Goal: Information Seeking & Learning: Learn about a topic

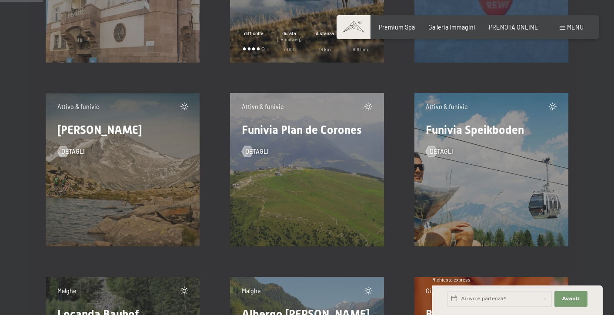
scroll to position [933, 0]
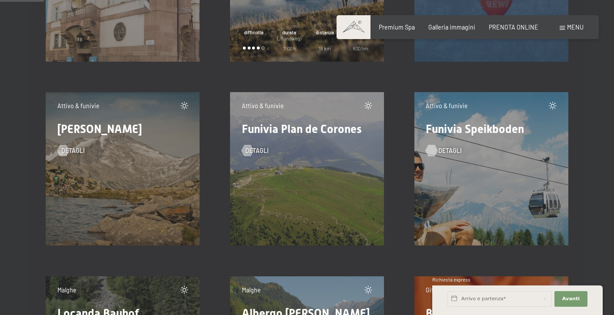
click at [433, 151] on div at bounding box center [431, 150] width 7 height 11
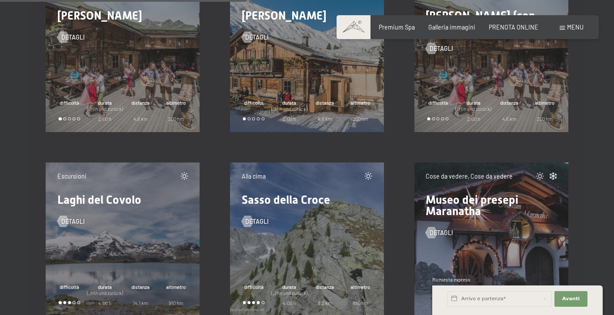
scroll to position [5340, 0]
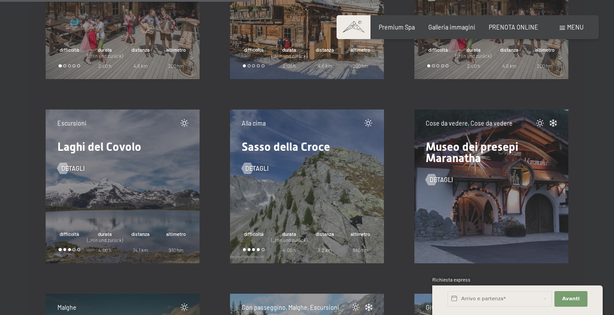
click at [525, 158] on div "Museo dei presepi Maranatha" at bounding box center [491, 152] width 131 height 23
click at [489, 154] on div "Museo dei presepi Maranatha" at bounding box center [491, 152] width 131 height 23
click at [446, 179] on span "detagli" at bounding box center [449, 180] width 23 height 9
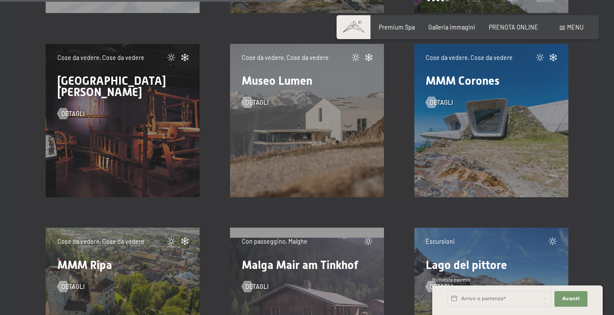
scroll to position [6322, 0]
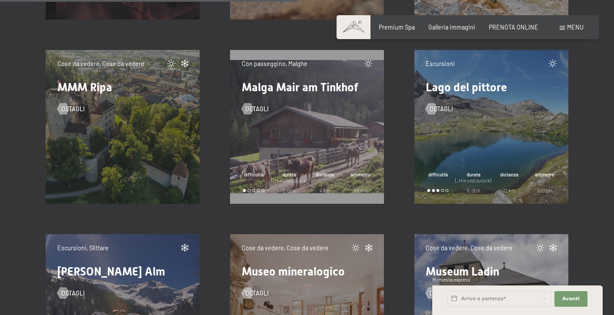
click at [295, 163] on div "Con passeggino, Malghe Malga Mair am Tinkhof detagli difficoltà durata (_Hin un…" at bounding box center [307, 127] width 154 height 154
click at [253, 109] on link "detagli" at bounding box center [255, 109] width 27 height 9
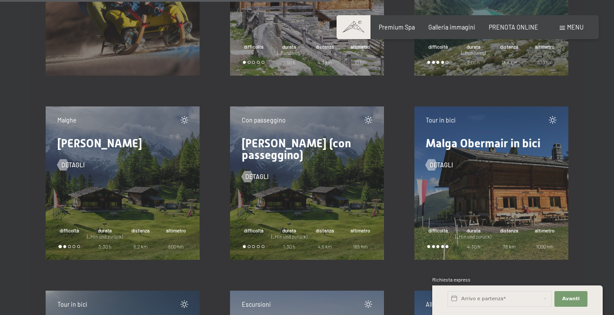
scroll to position [7073, 0]
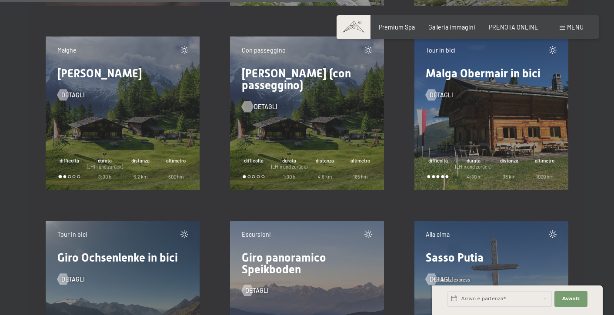
click at [261, 106] on span "detagli" at bounding box center [265, 107] width 23 height 9
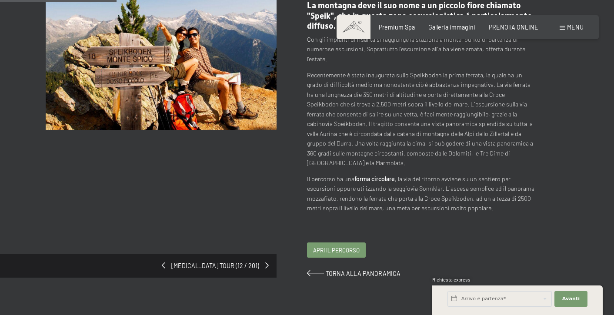
scroll to position [147, 0]
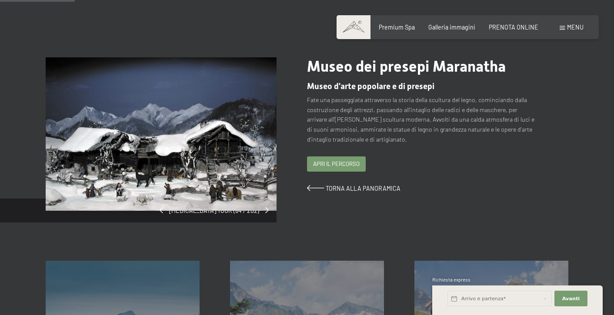
scroll to position [59, 0]
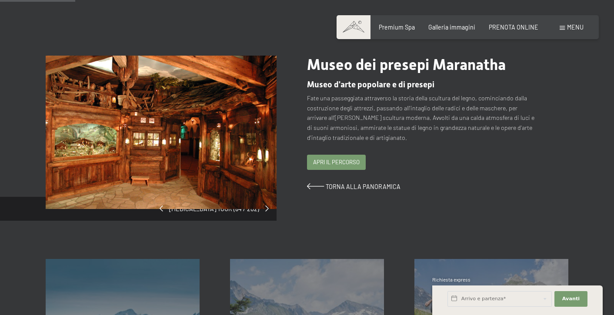
click at [336, 163] on span "Apri il percorso" at bounding box center [336, 162] width 47 height 8
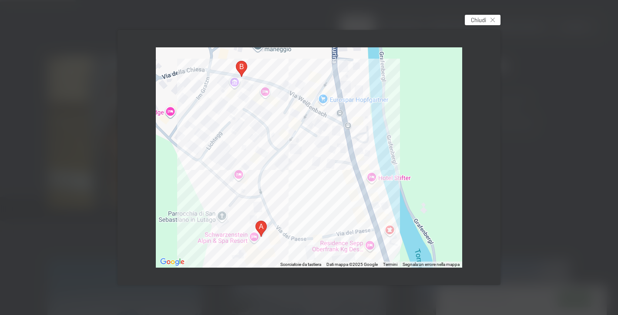
click at [474, 22] on span "Chiudi" at bounding box center [478, 20] width 15 height 8
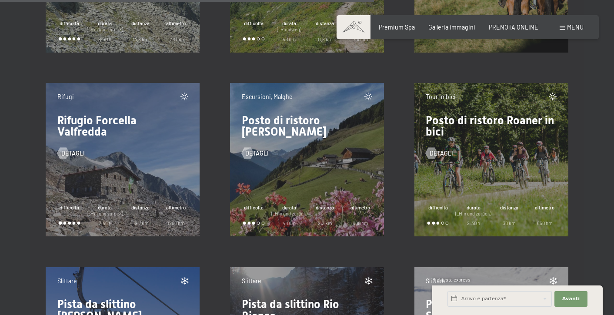
scroll to position [7948, 0]
click at [150, 157] on div "Rifugi Rifugio Forcella Valfredda detagli difficoltà durata (_Hin und zurück) 7…" at bounding box center [123, 160] width 154 height 154
click at [83, 149] on span "detagli" at bounding box center [81, 153] width 23 height 9
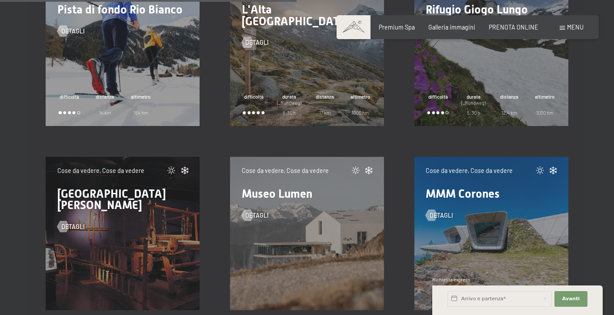
scroll to position [5487, 0]
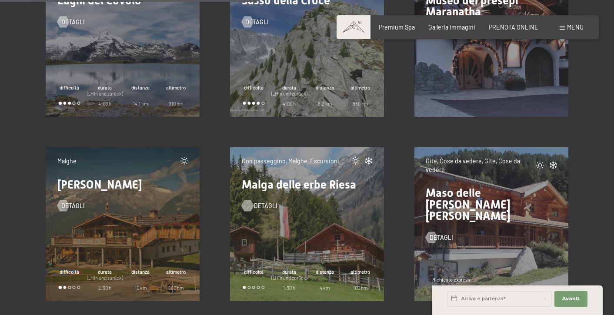
click at [260, 207] on span "detagli" at bounding box center [265, 206] width 23 height 9
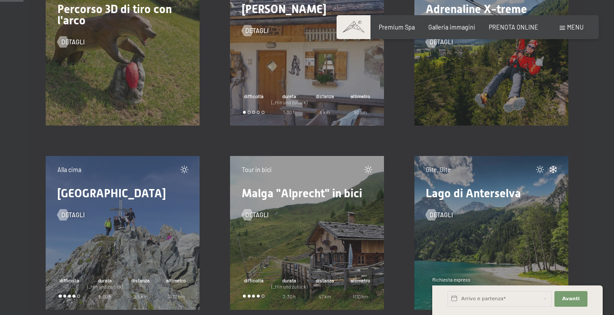
scroll to position [549, 0]
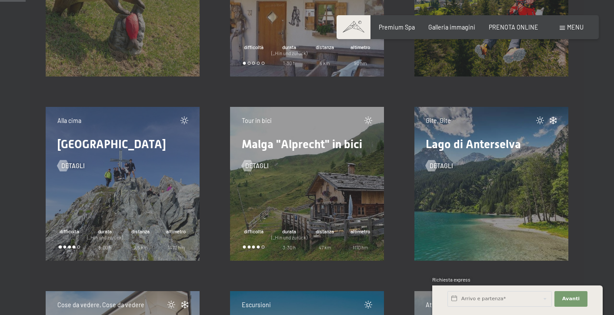
click at [481, 174] on div "Gite, Gite Lago di Anterselva detagli" at bounding box center [492, 184] width 154 height 154
click at [439, 167] on span "detagli" at bounding box center [449, 166] width 23 height 9
